Goal: Navigation & Orientation: Find specific page/section

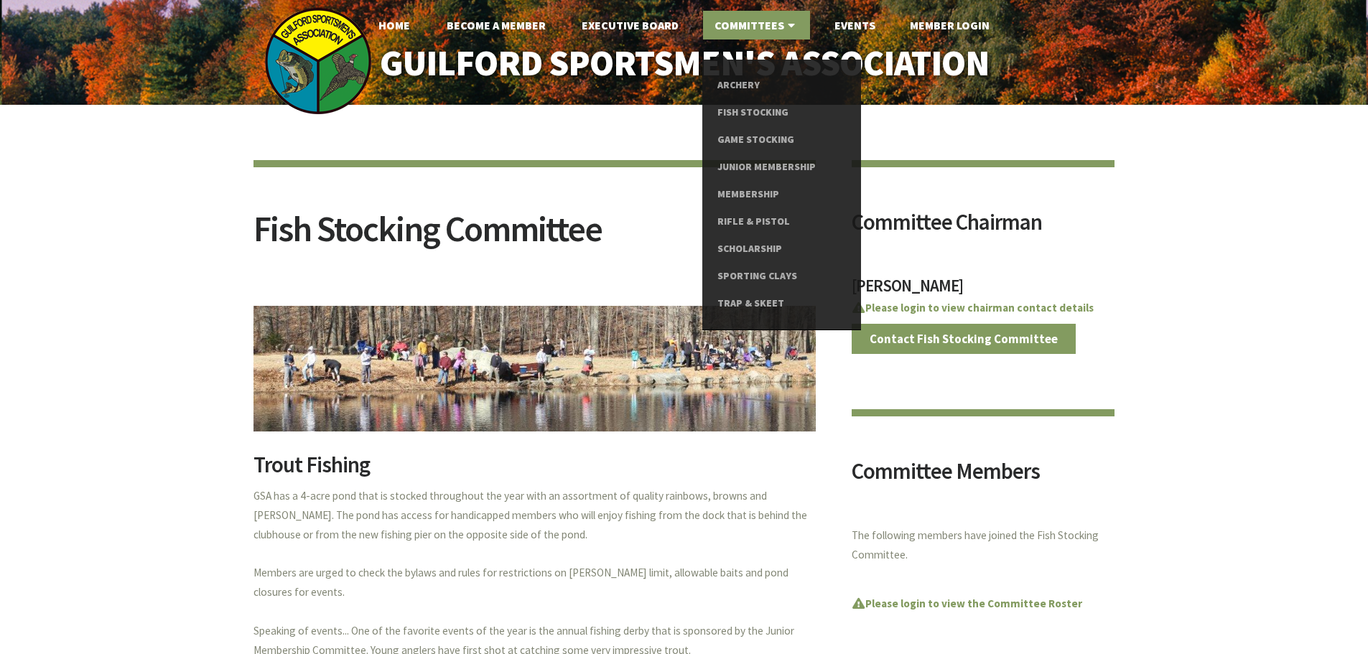
click at [564, 29] on ul "Home Become A Member Executive Board Committees Archery Fish Stocking Game Stoc…" at bounding box center [684, 25] width 1368 height 29
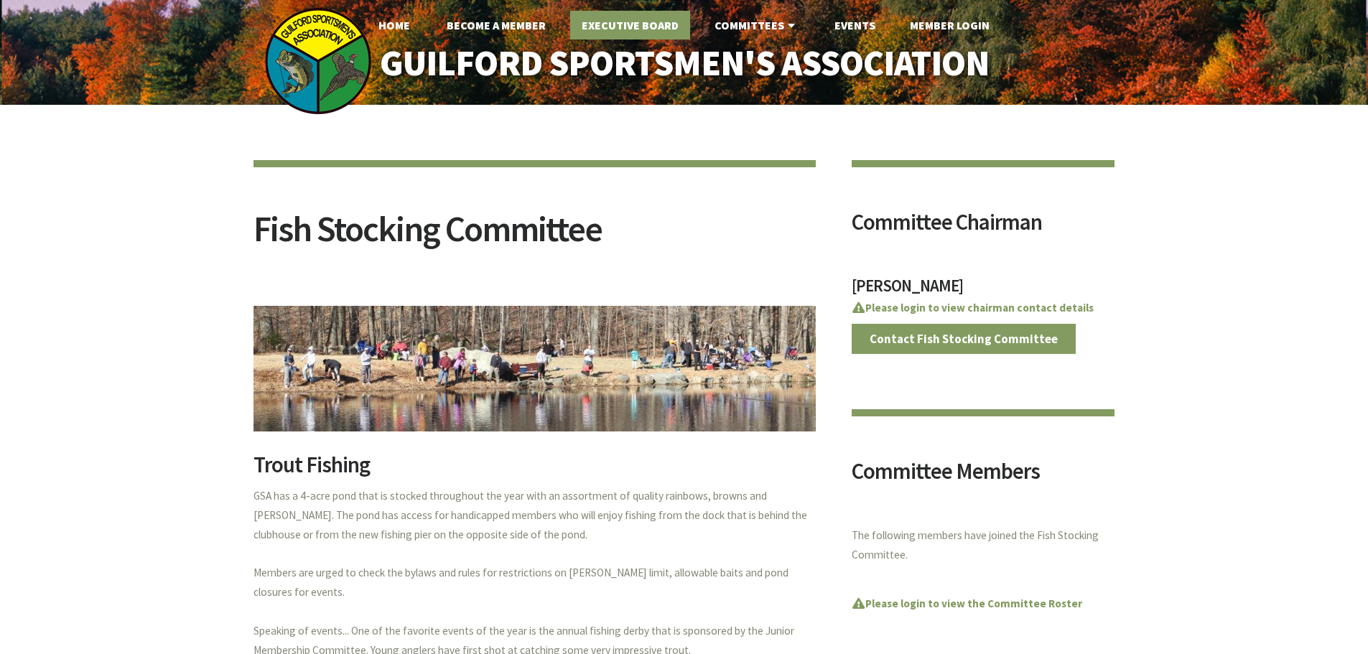
click at [606, 29] on link "Executive Board" at bounding box center [630, 25] width 120 height 29
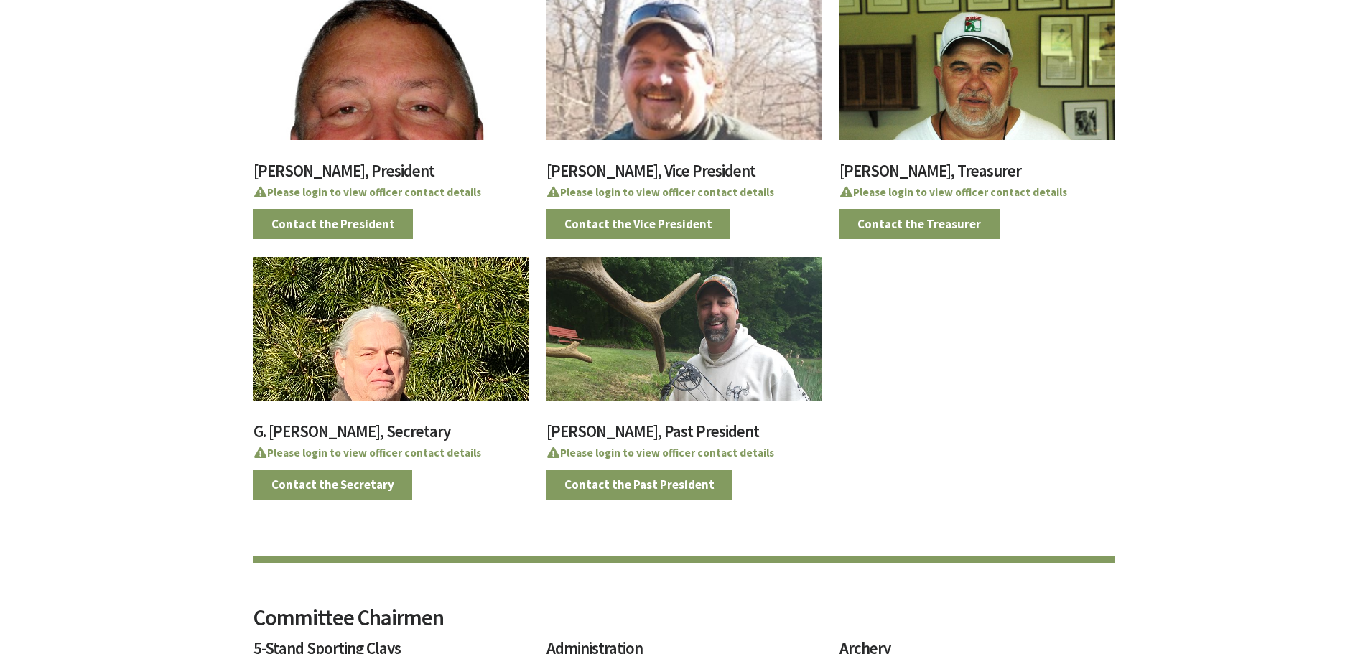
scroll to position [144, 0]
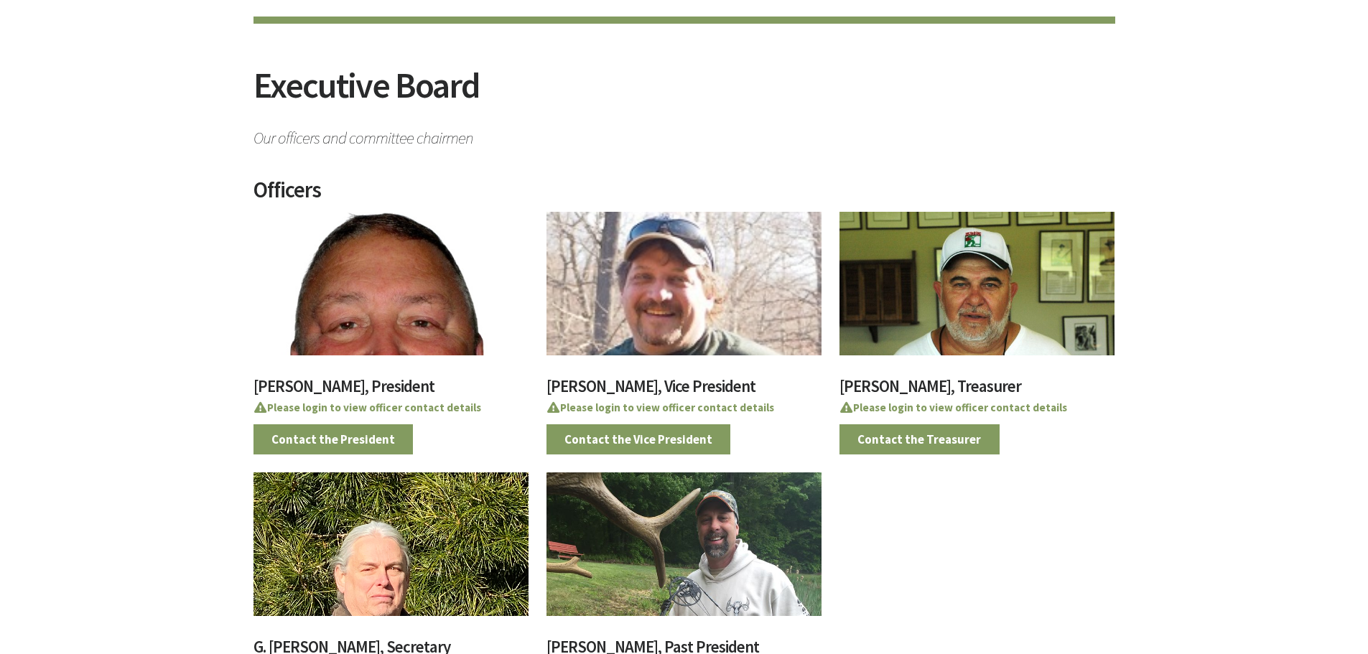
click at [355, 329] on div at bounding box center [390, 284] width 275 height 144
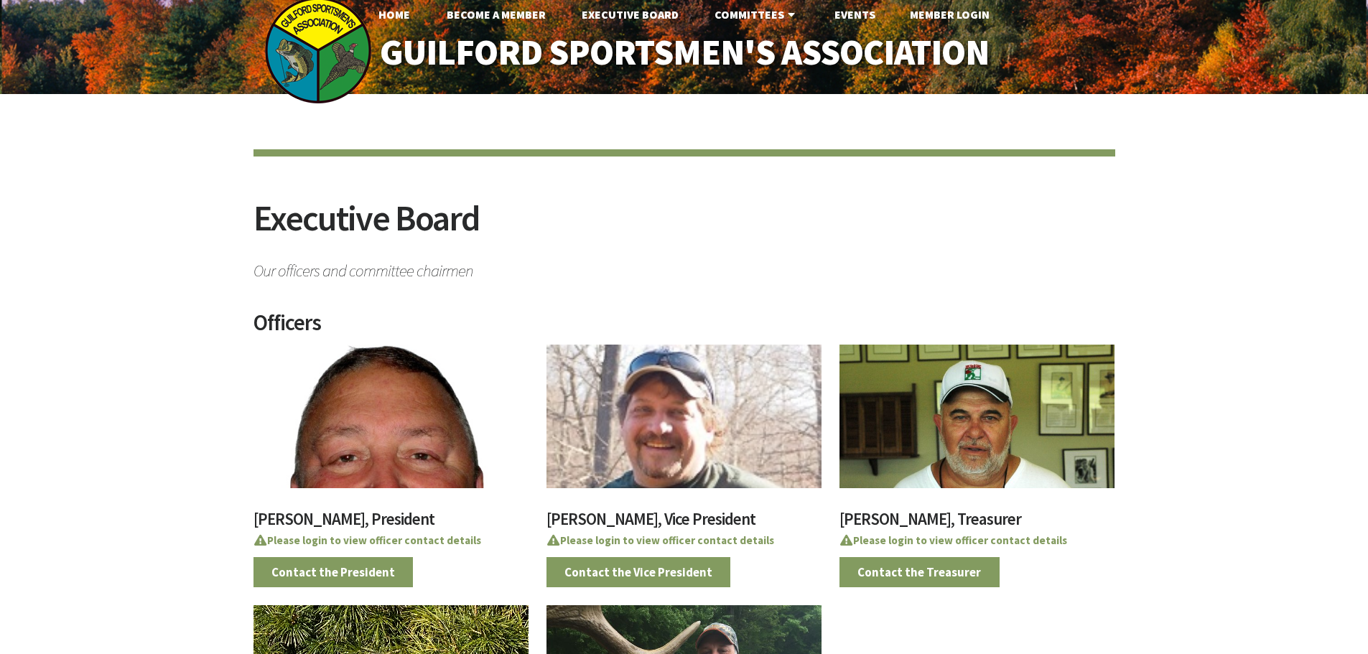
scroll to position [0, 0]
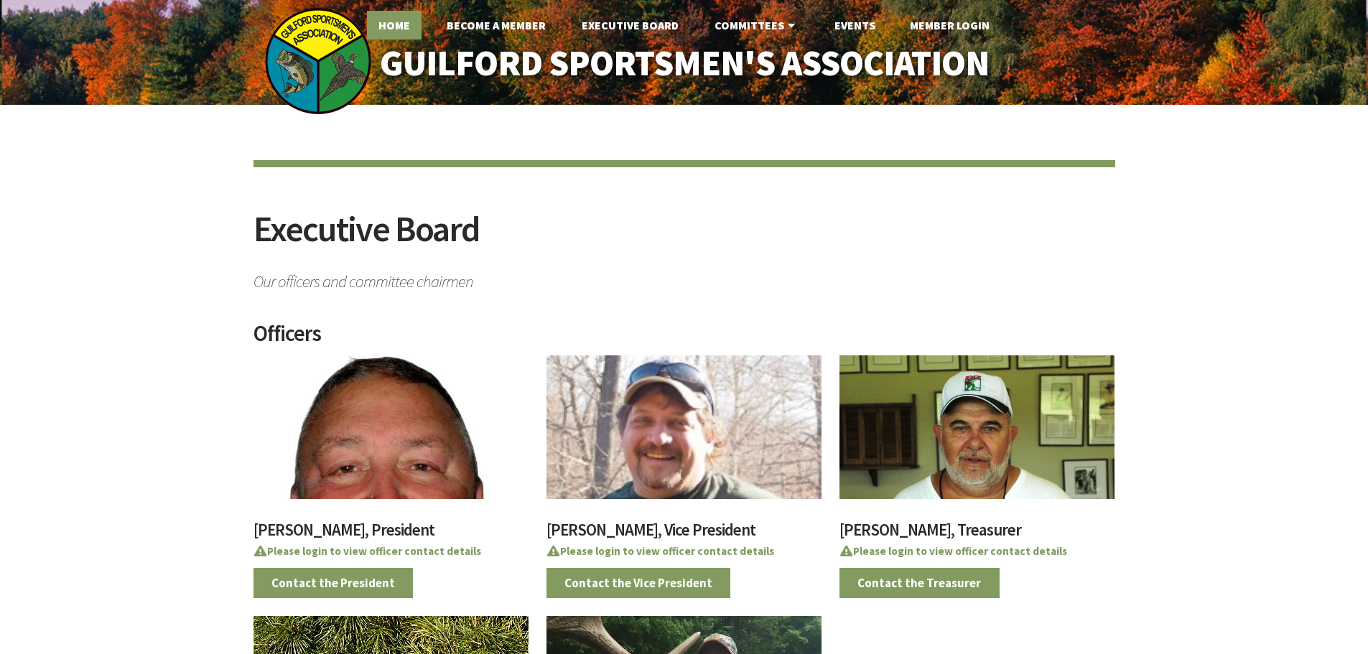
click at [388, 32] on link "Home" at bounding box center [394, 25] width 55 height 29
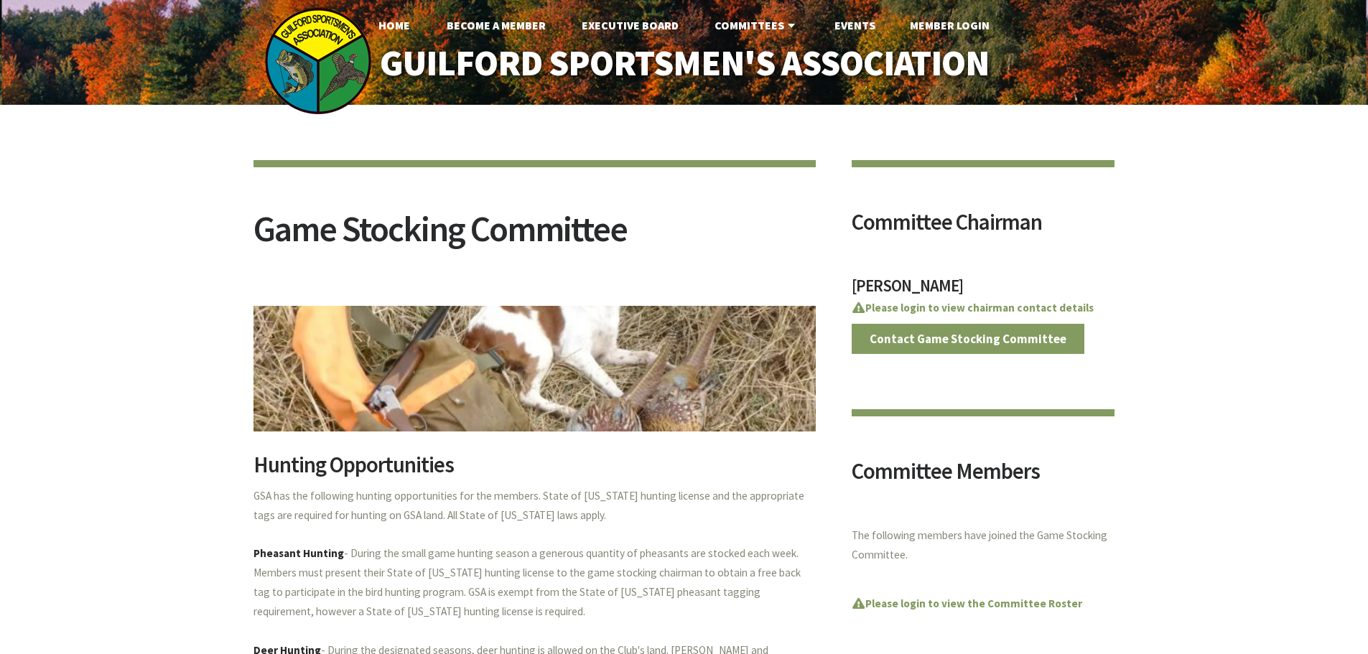
scroll to position [72, 0]
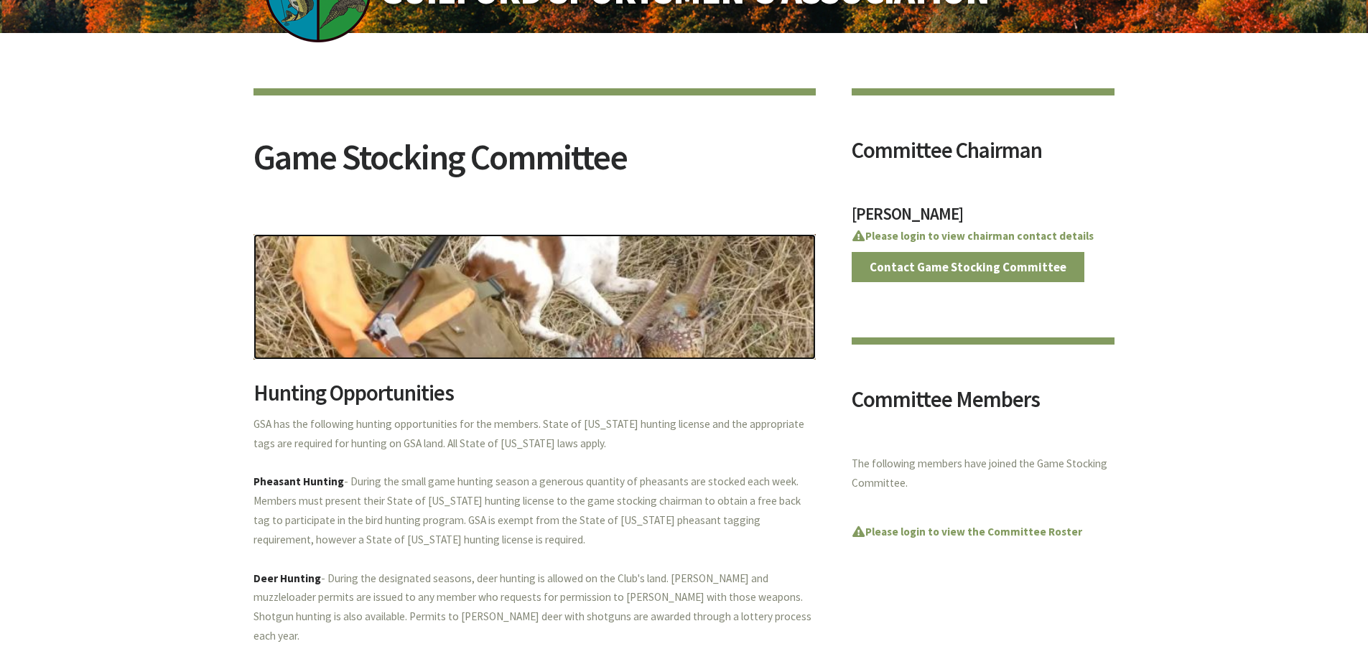
click at [551, 304] on img at bounding box center [534, 297] width 562 height 126
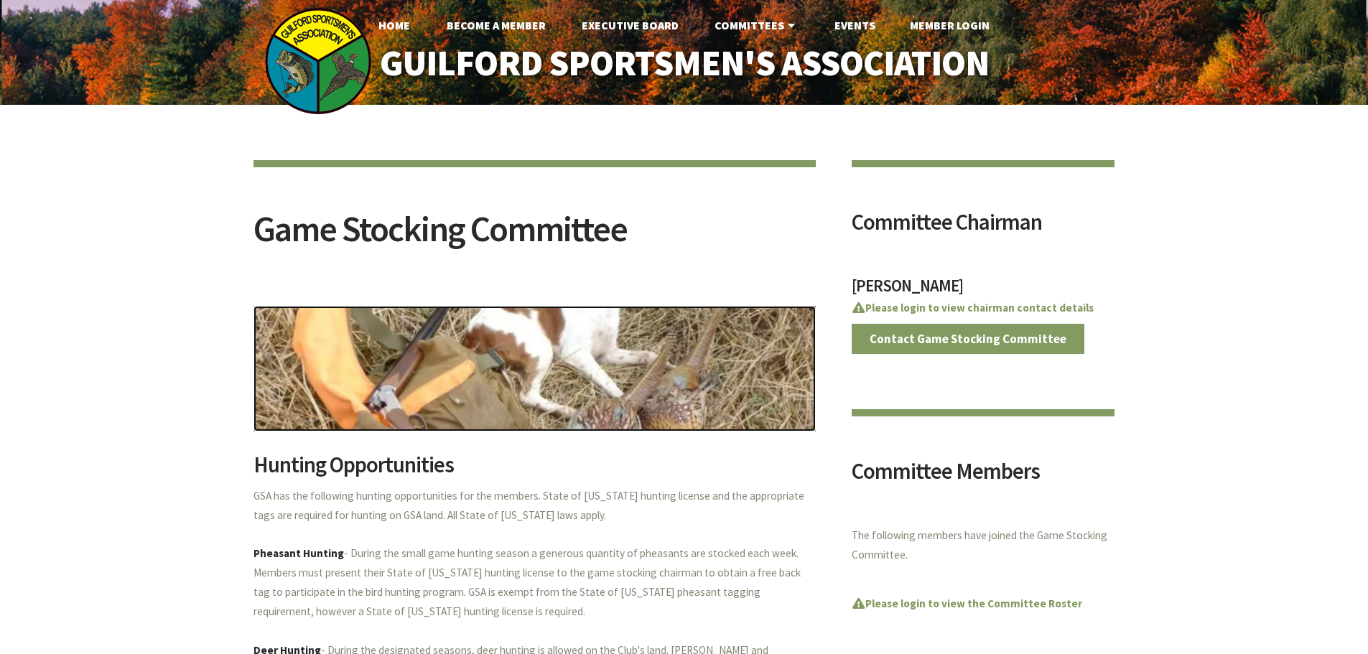
click at [555, 375] on img at bounding box center [534, 369] width 562 height 126
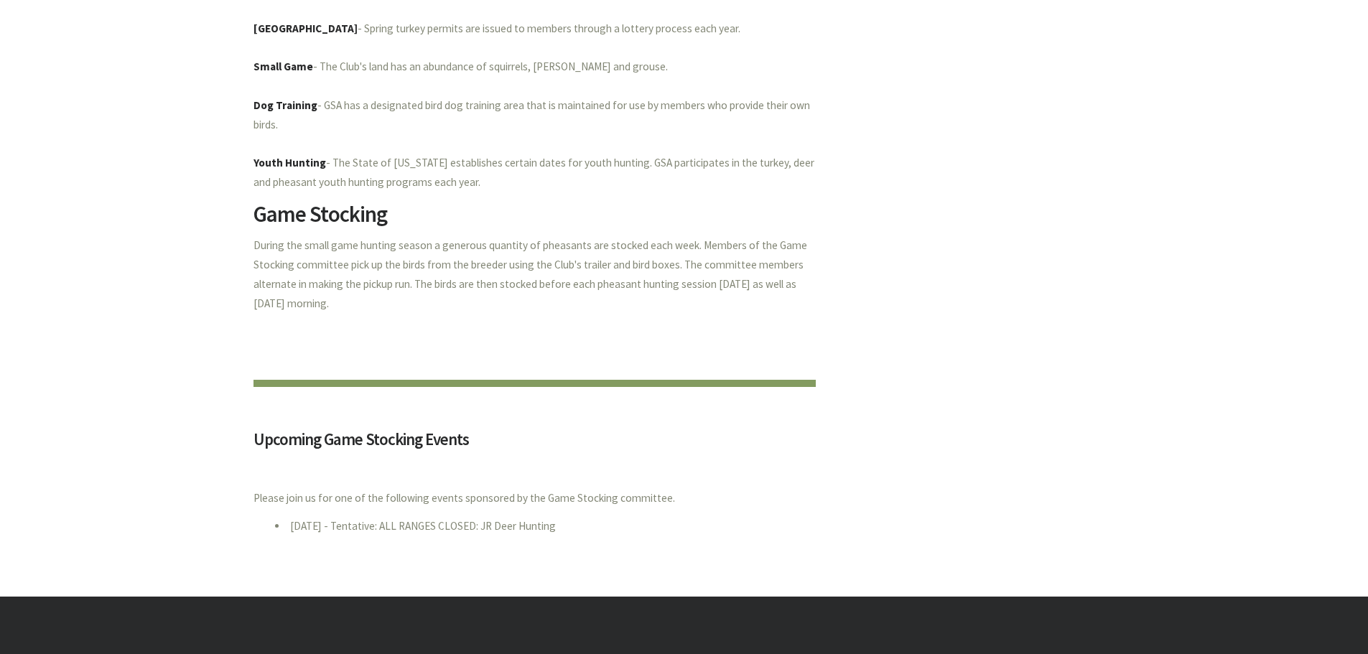
scroll to position [790, 0]
